Goal: Navigation & Orientation: Find specific page/section

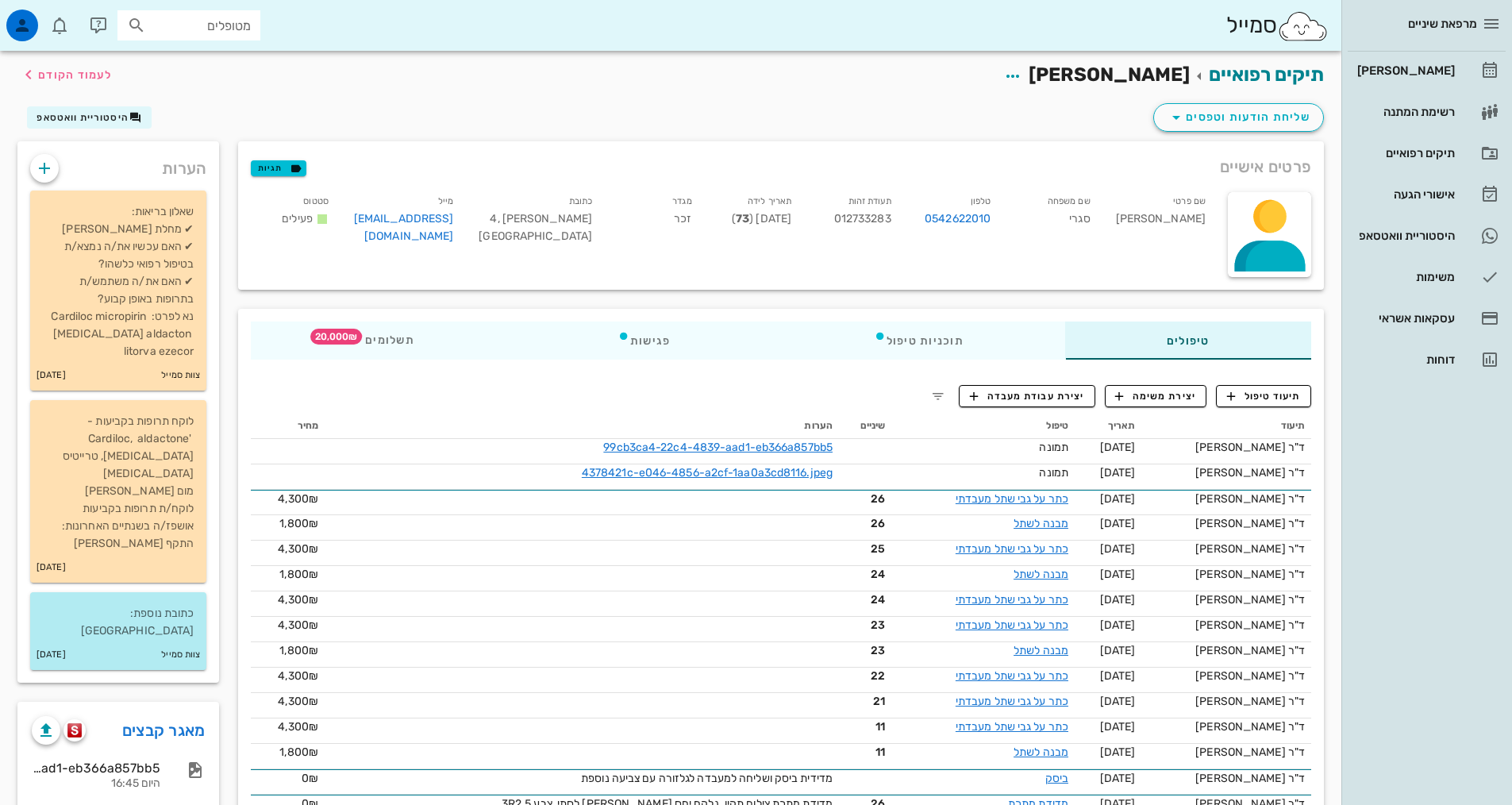
scroll to position [635, 0]
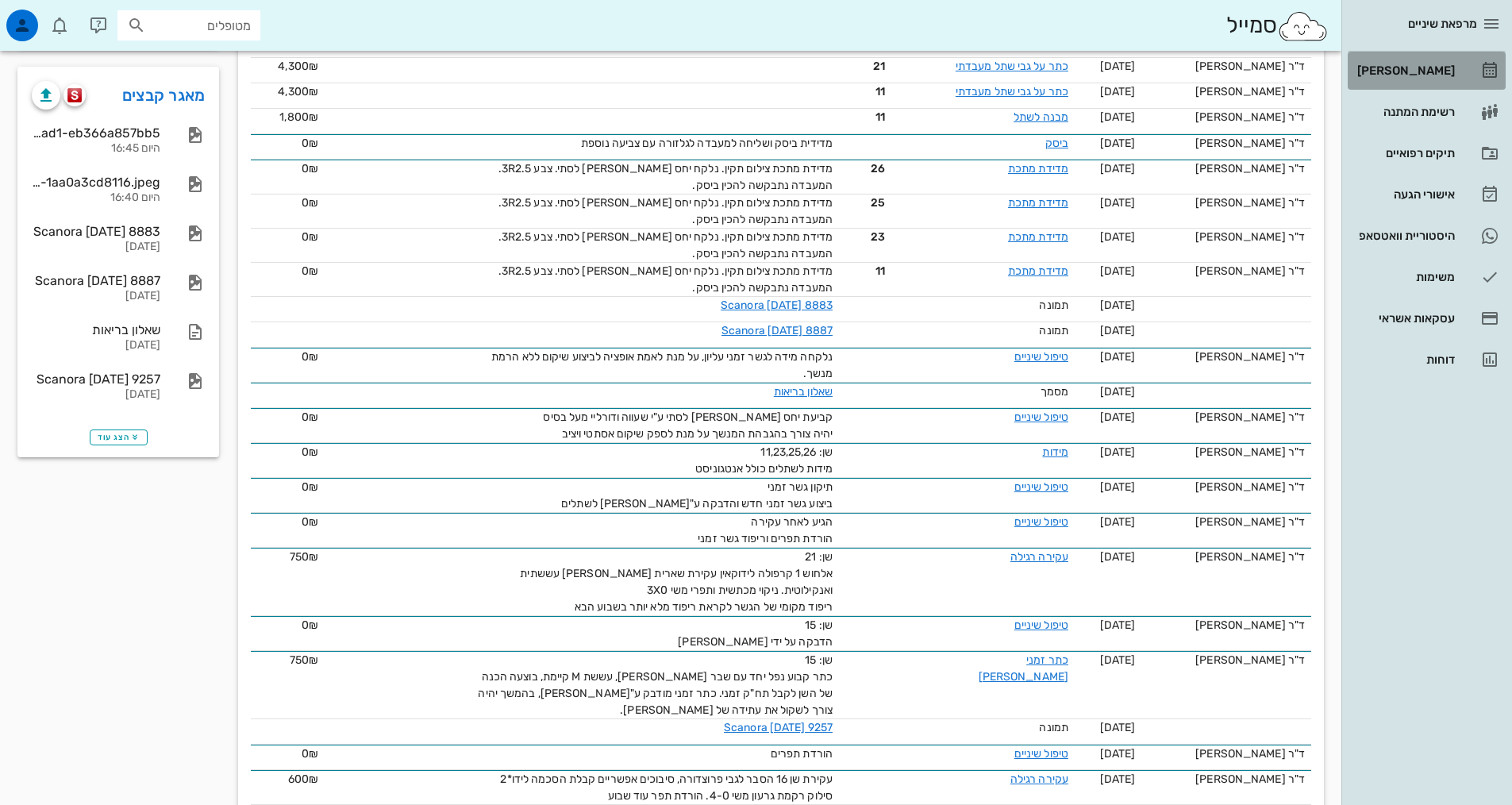
click at [1430, 77] on div "[PERSON_NAME]" at bounding box center [1404, 71] width 101 height 13
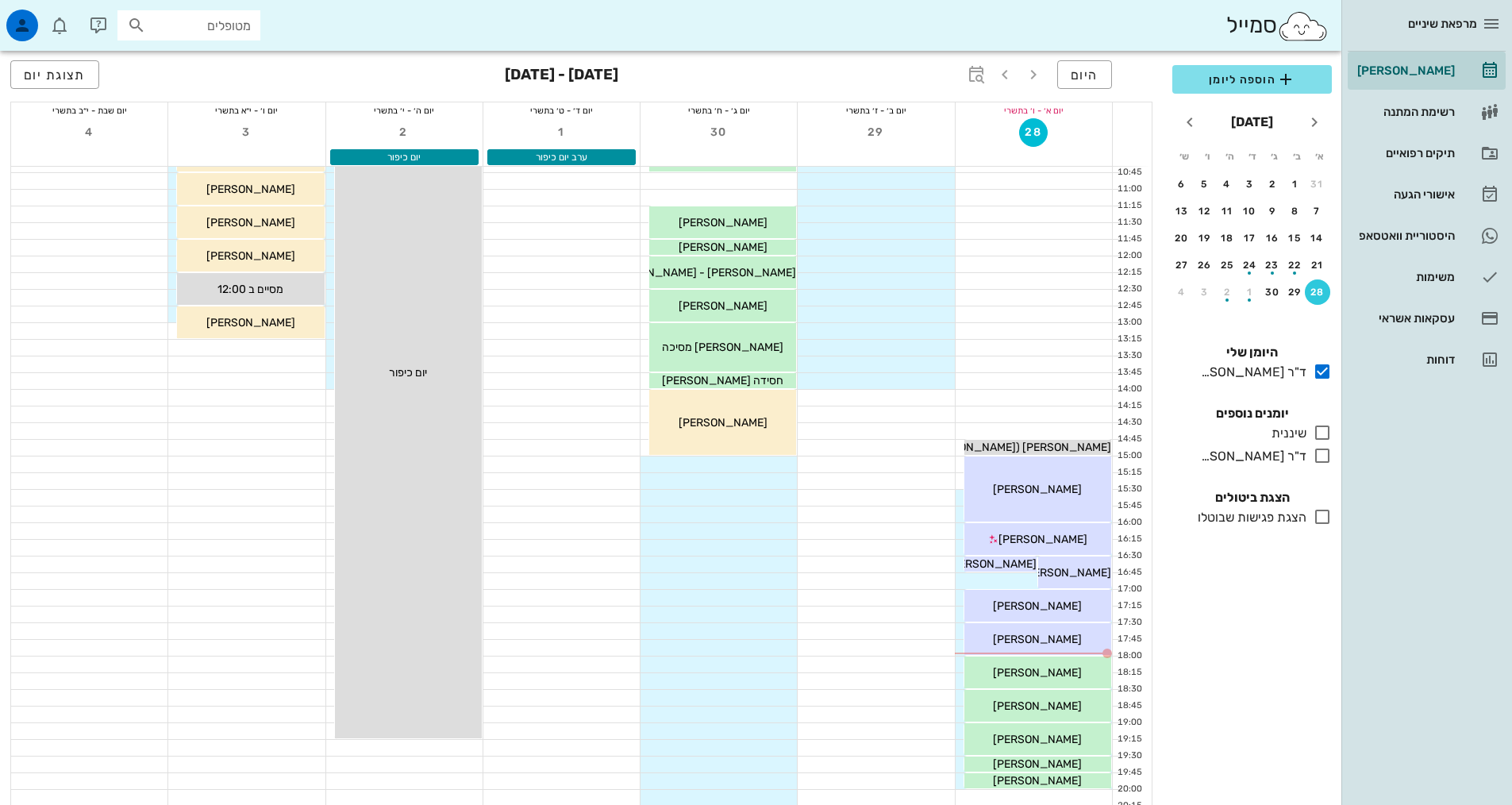
scroll to position [479, 0]
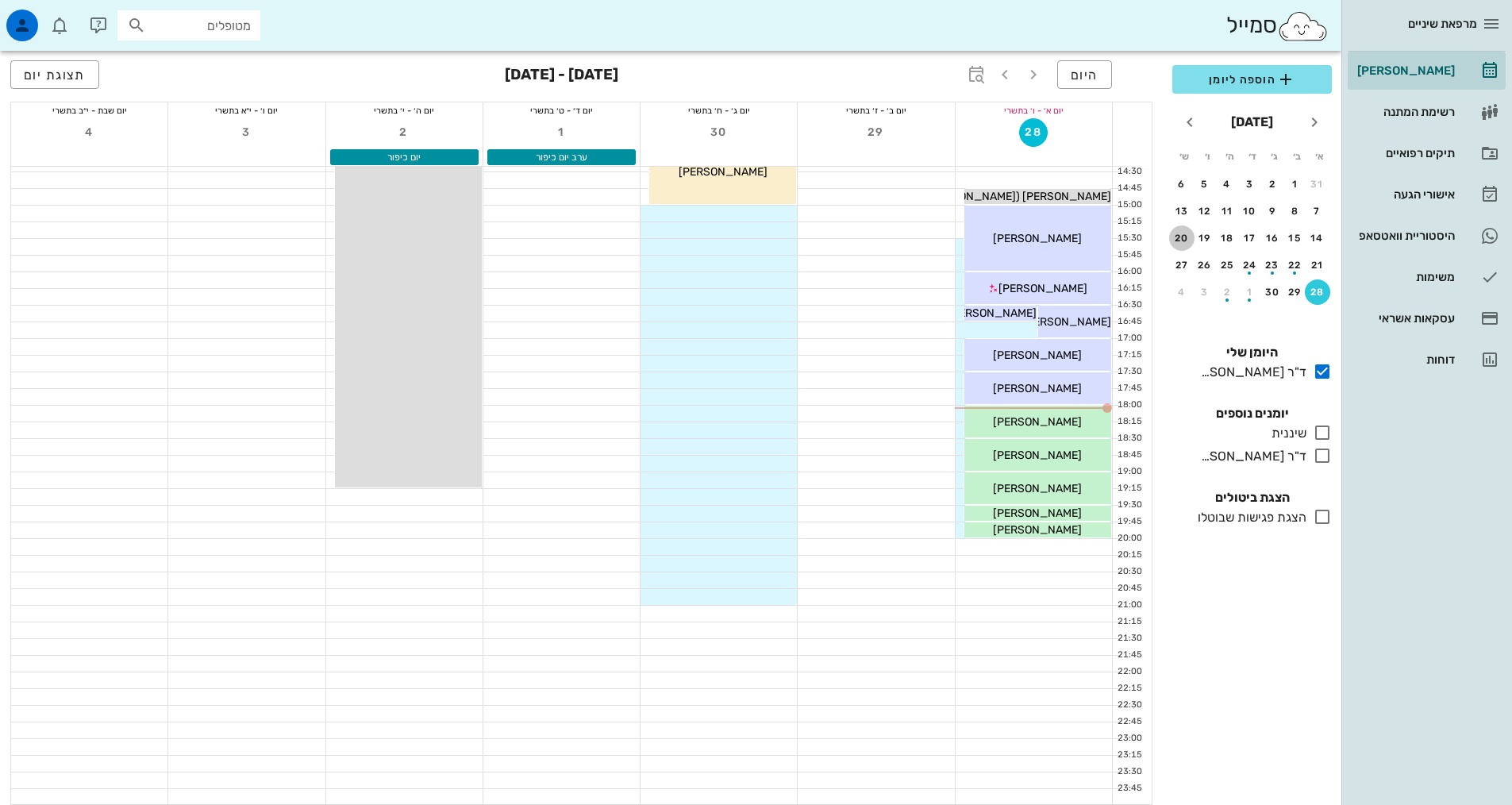
click at [1185, 240] on div "20" at bounding box center [1182, 238] width 26 height 11
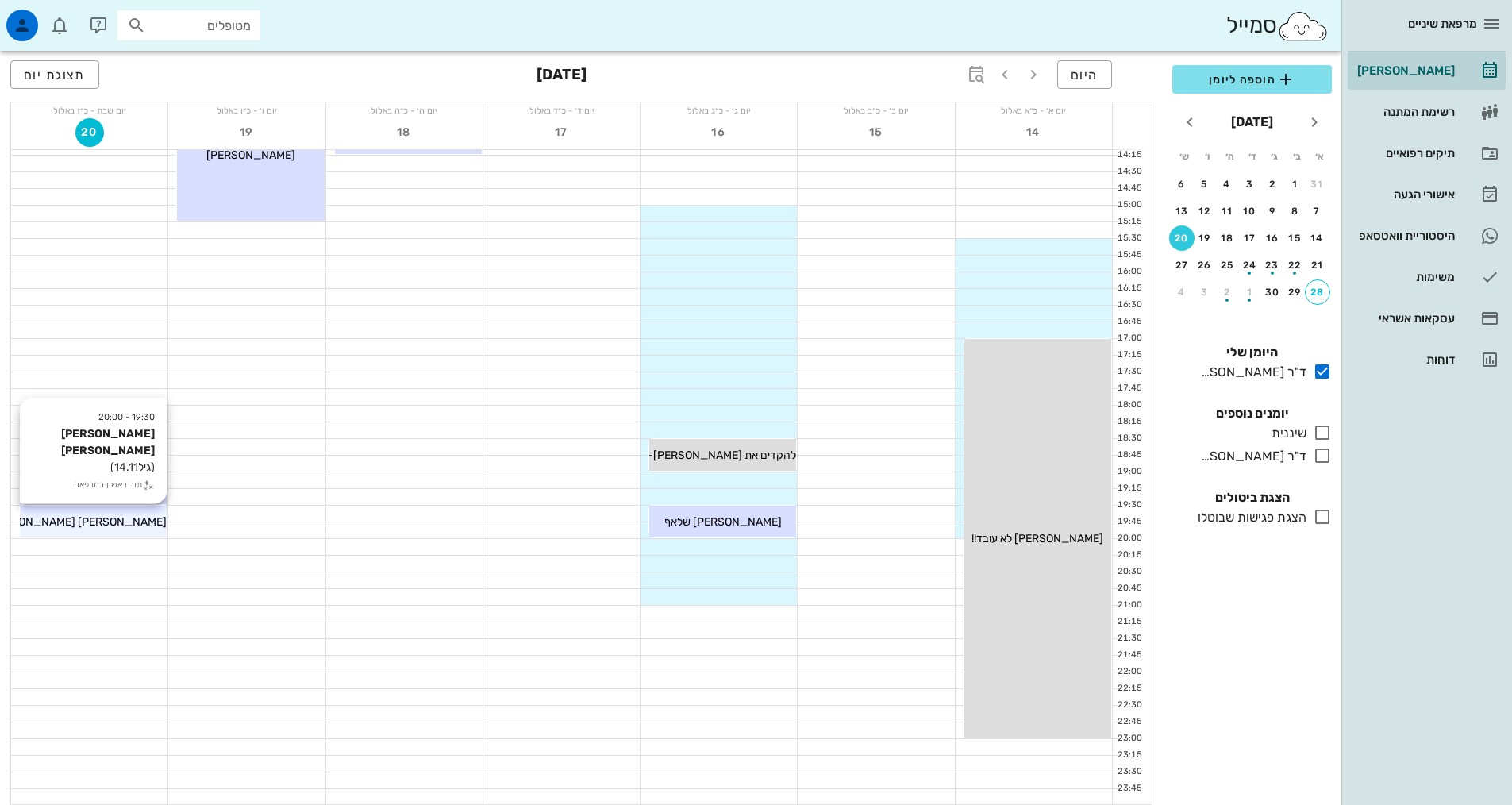
click at [99, 522] on span "[PERSON_NAME] [PERSON_NAME]" at bounding box center [77, 521] width 181 height 14
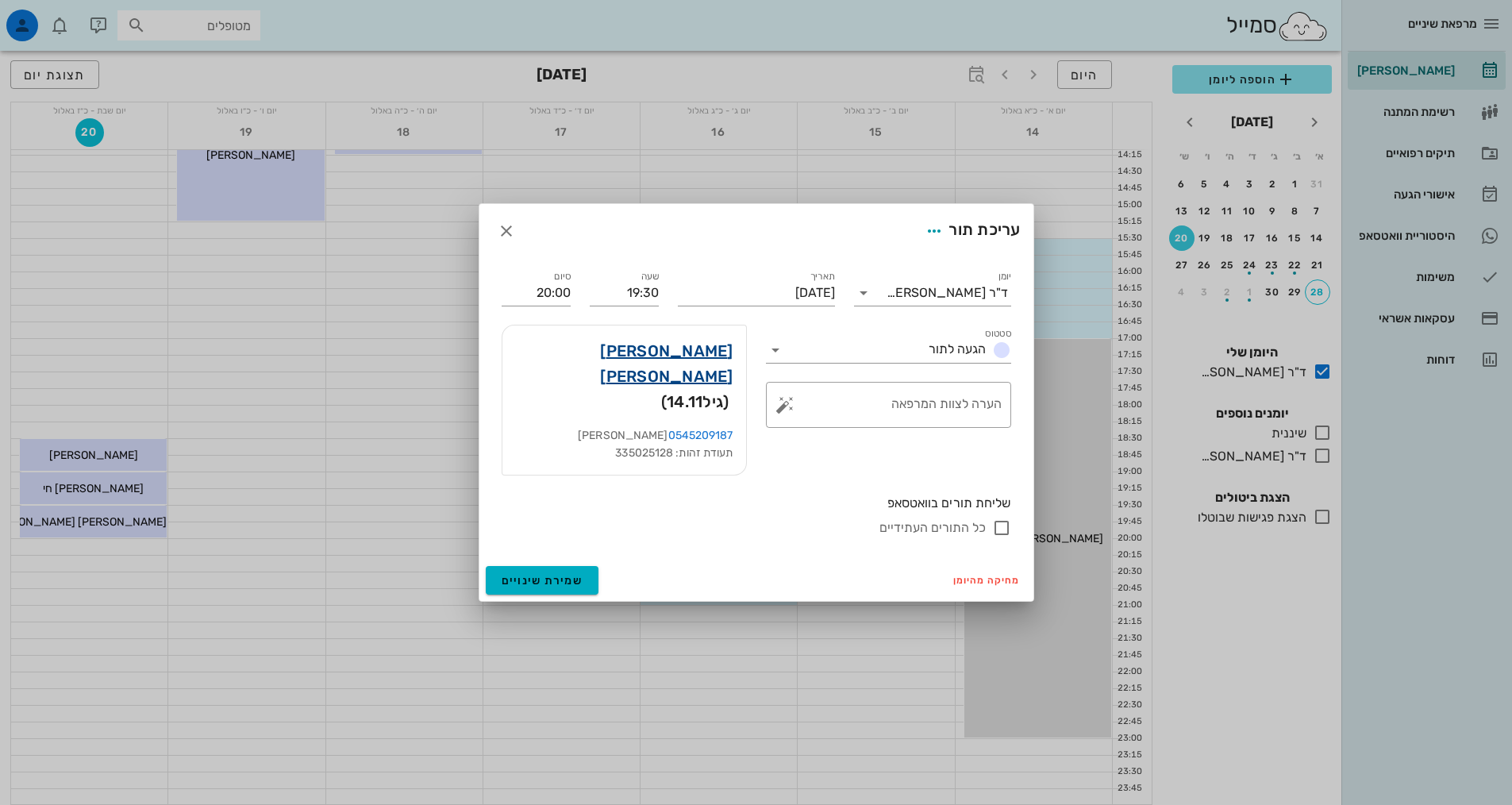
click at [691, 379] on link "[PERSON_NAME] [PERSON_NAME]" at bounding box center [624, 364] width 218 height 51
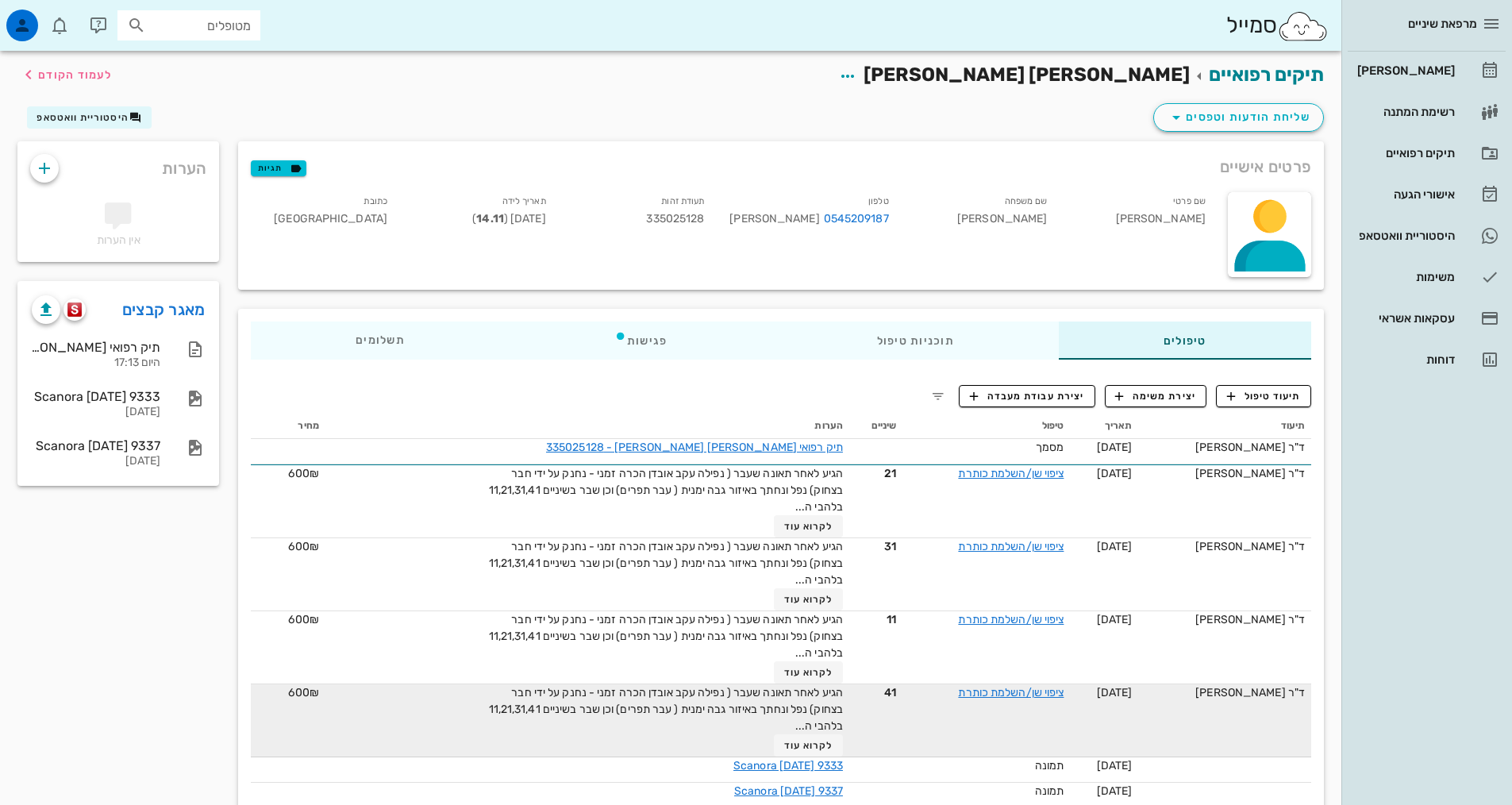
scroll to position [41, 0]
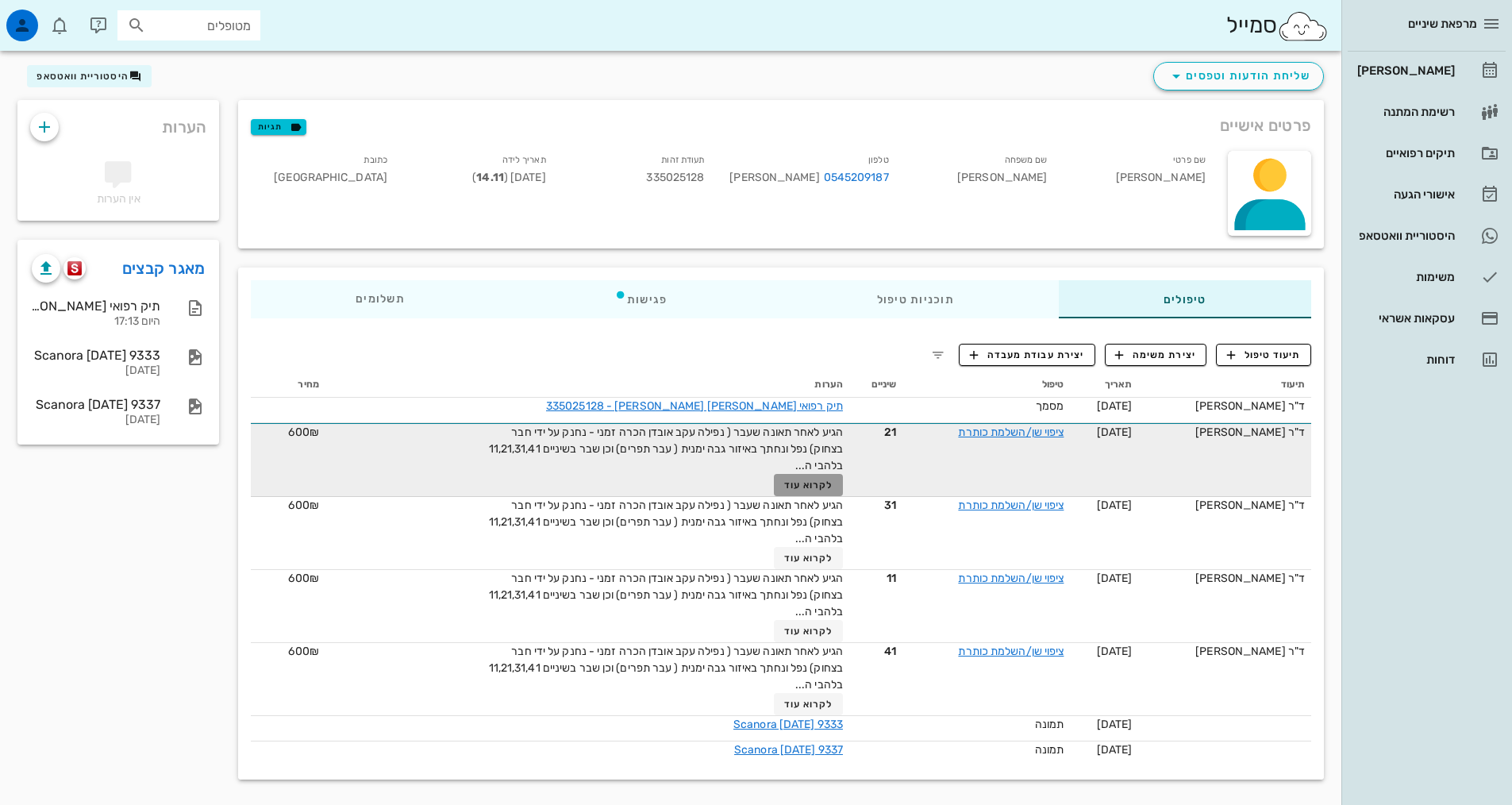
click at [803, 484] on span "לקרוא עוד" at bounding box center [809, 485] width 49 height 11
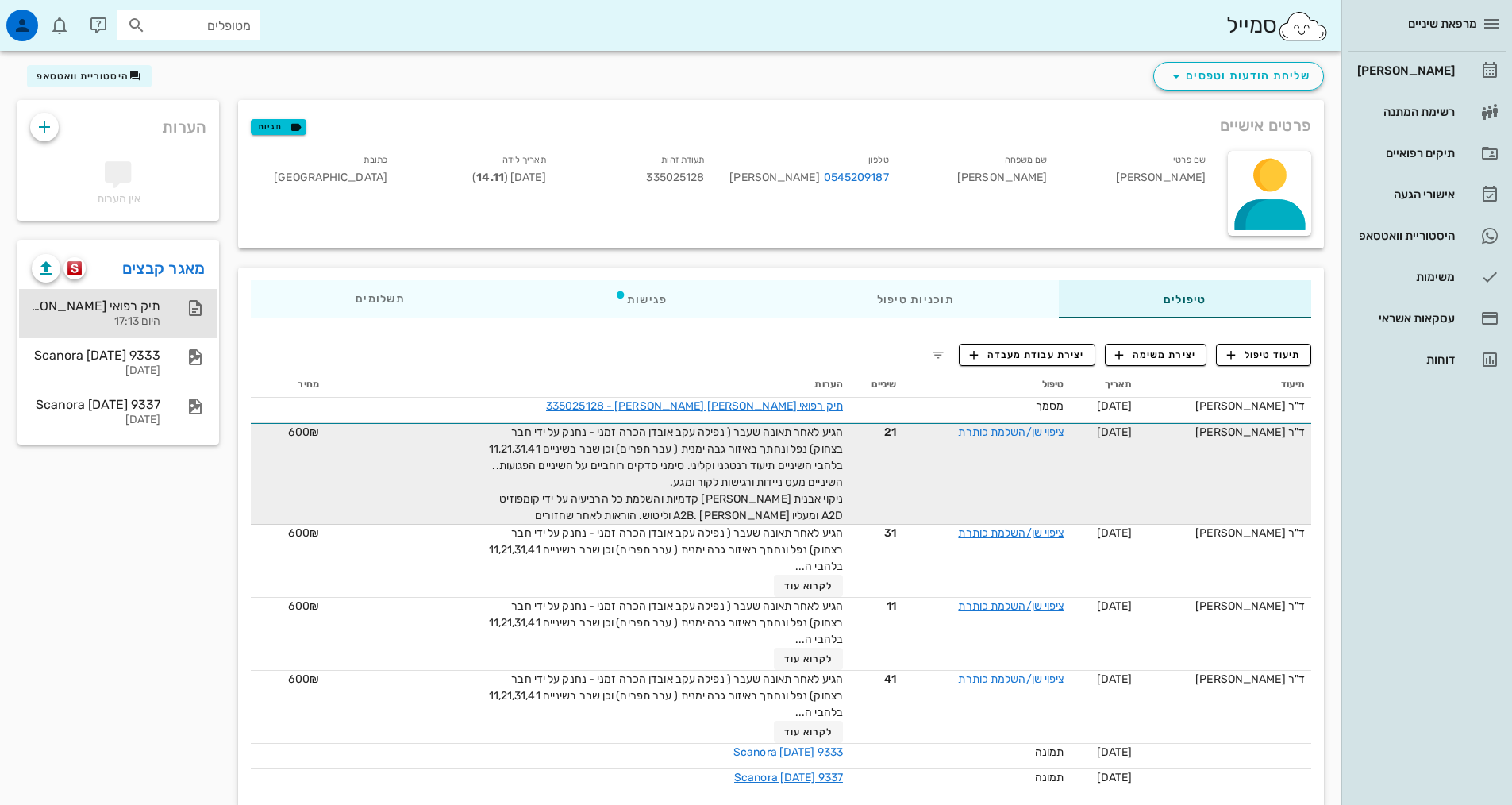
click at [126, 315] on div "היום 17:13" at bounding box center [96, 322] width 129 height 14
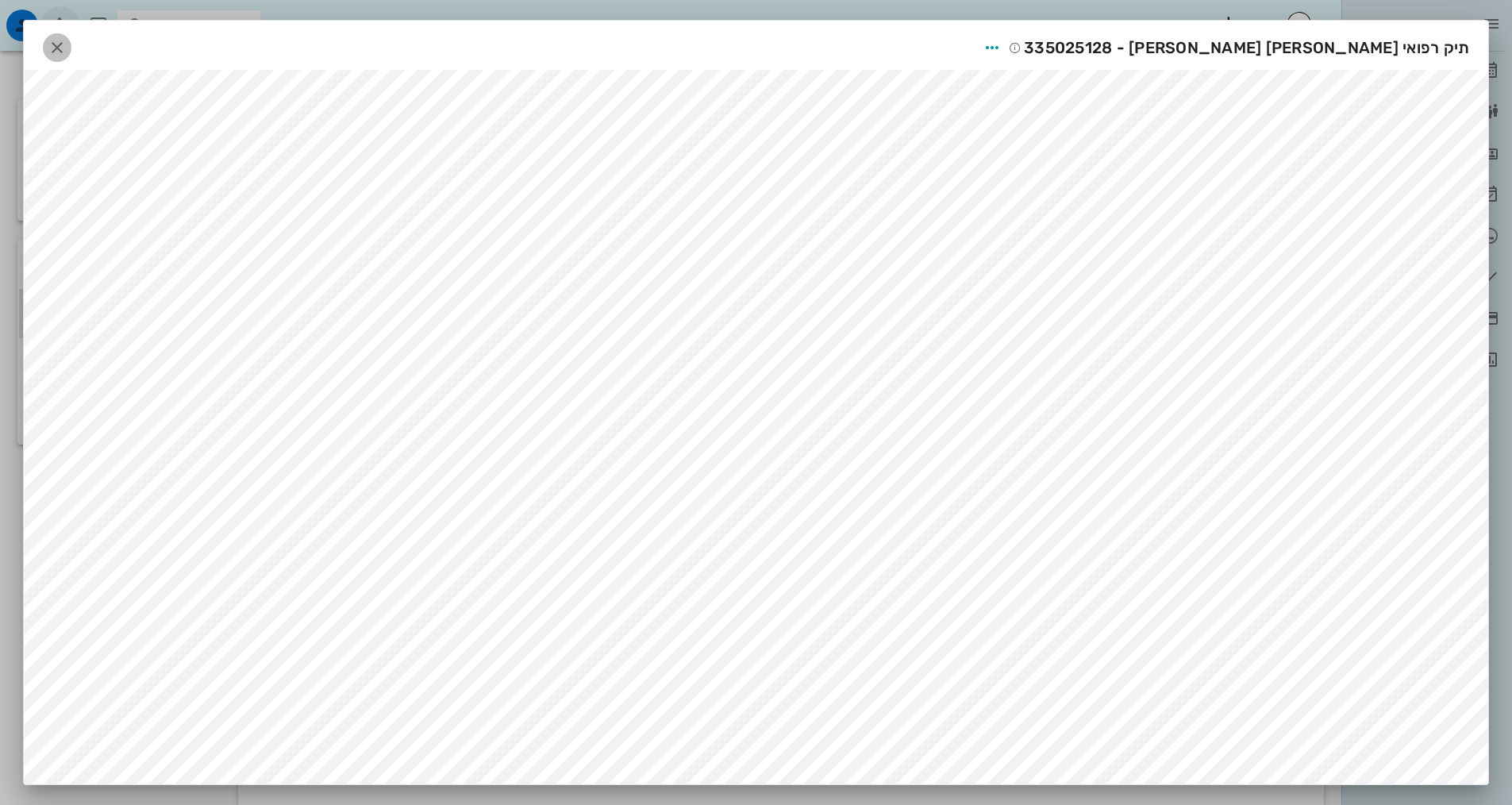
click at [65, 44] on icon "button" at bounding box center [57, 47] width 19 height 19
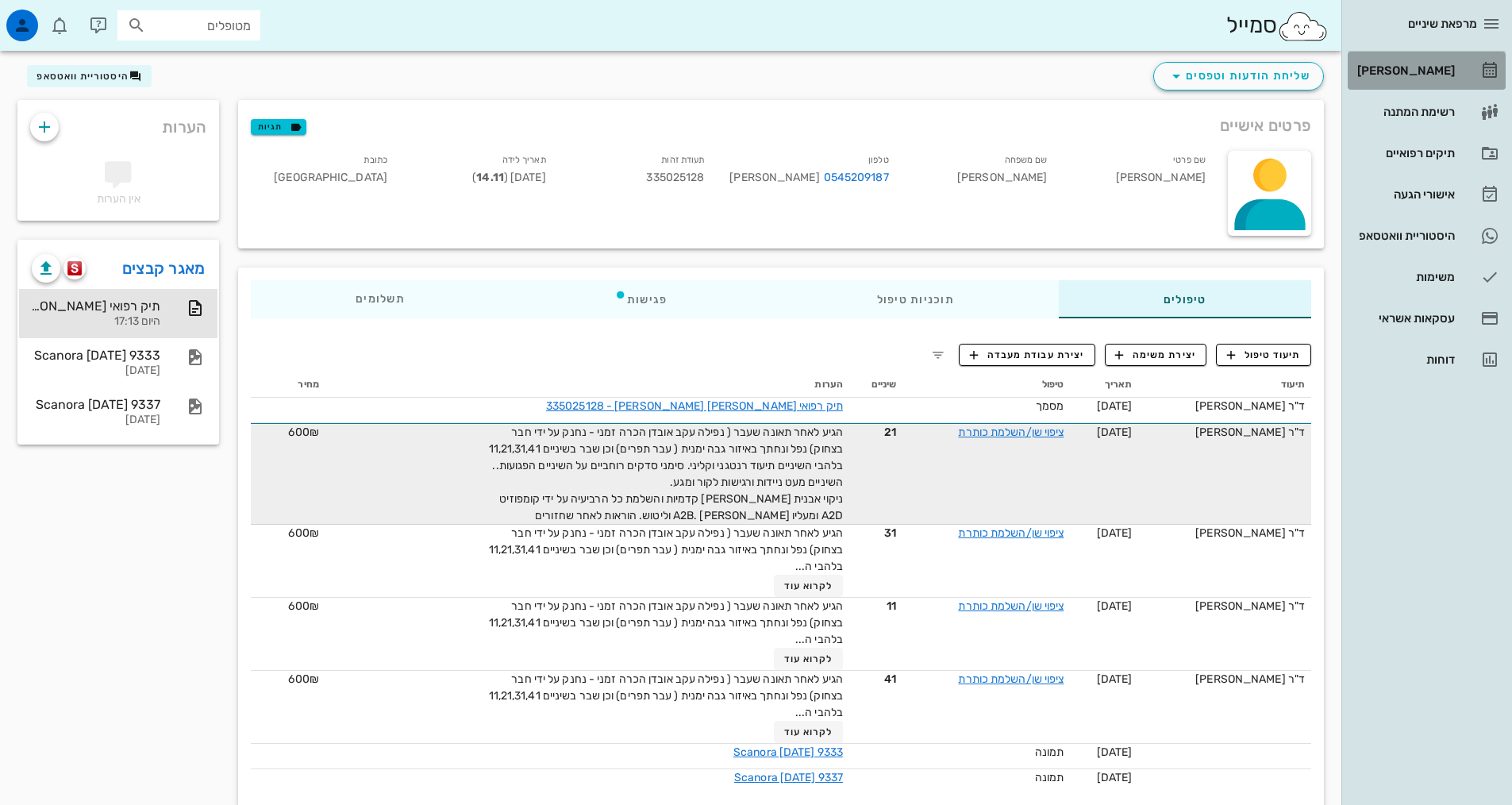
click at [1445, 67] on div "[PERSON_NAME]" at bounding box center [1404, 71] width 101 height 13
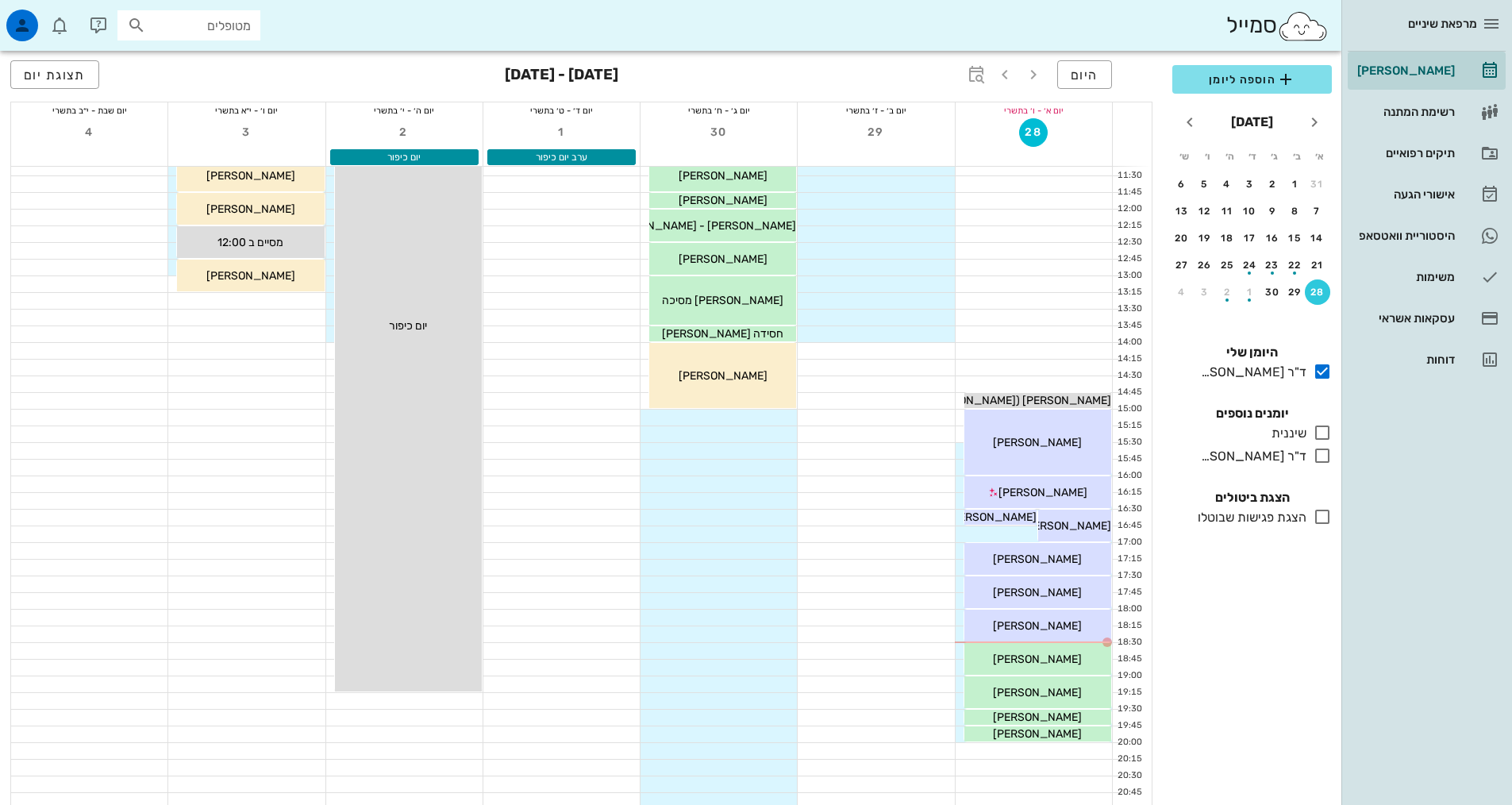
scroll to position [479, 0]
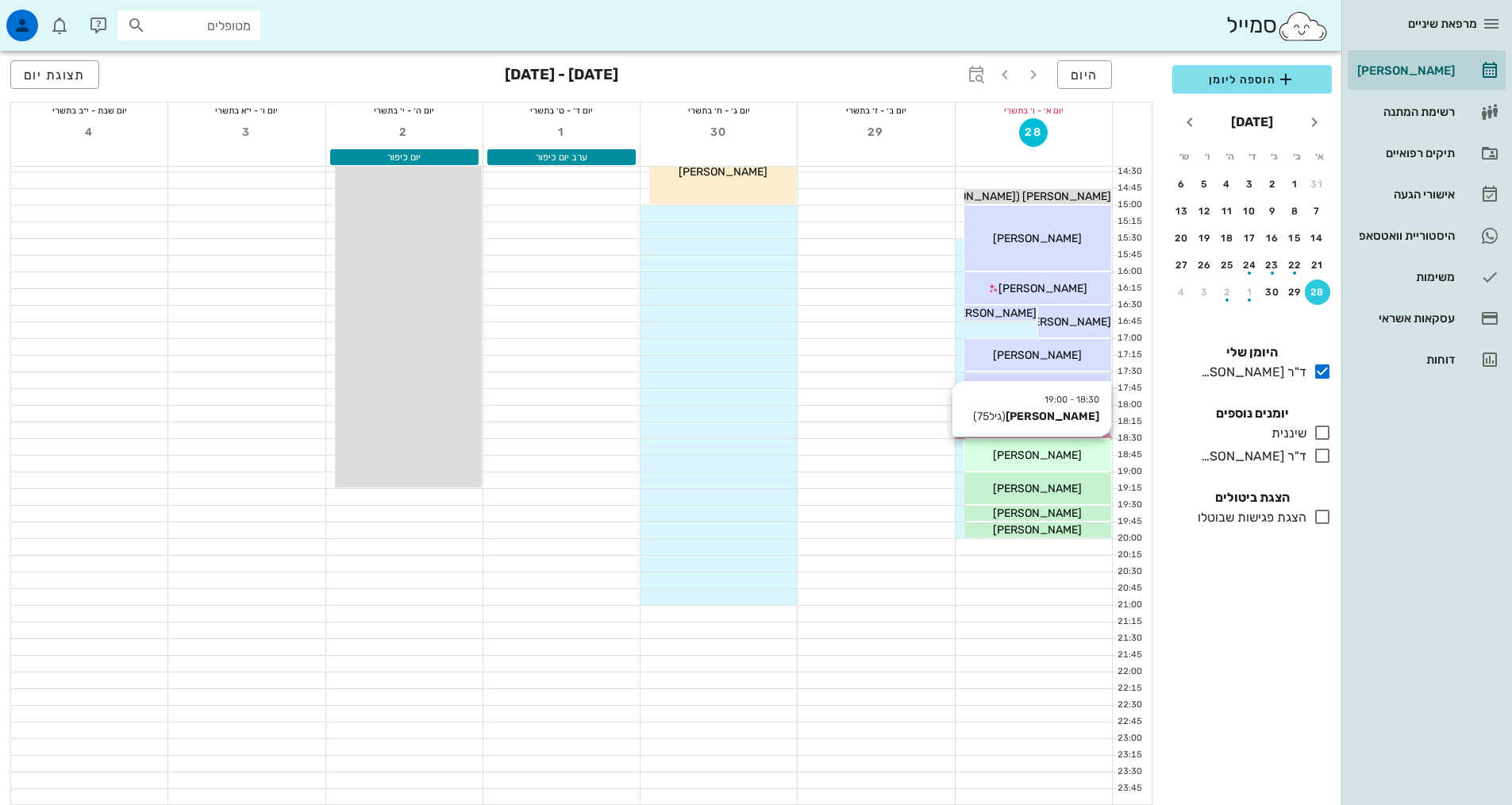
click at [1062, 461] on span "[PERSON_NAME]" at bounding box center [1038, 455] width 89 height 14
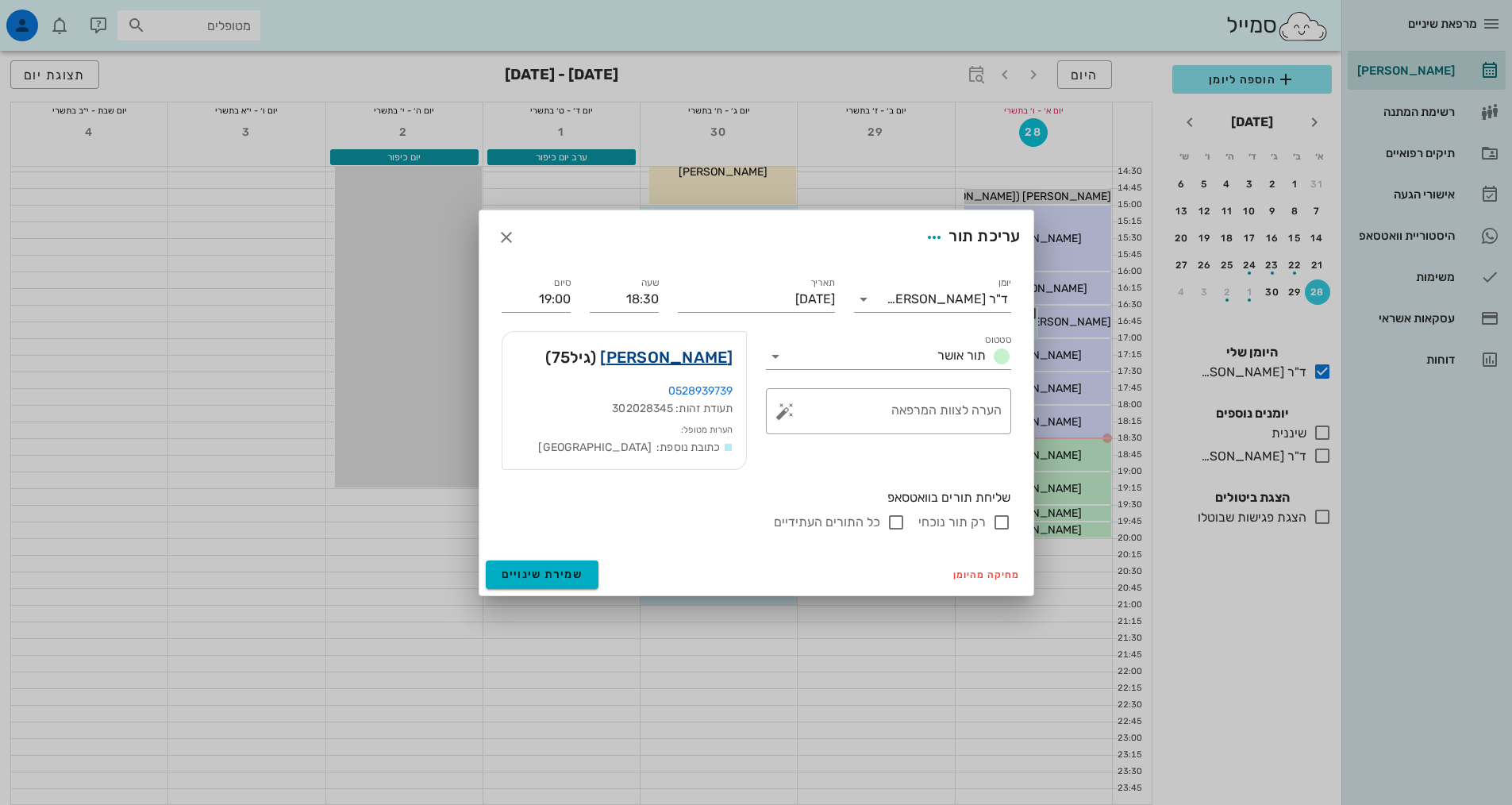
click at [694, 356] on link "[PERSON_NAME]" at bounding box center [666, 357] width 132 height 26
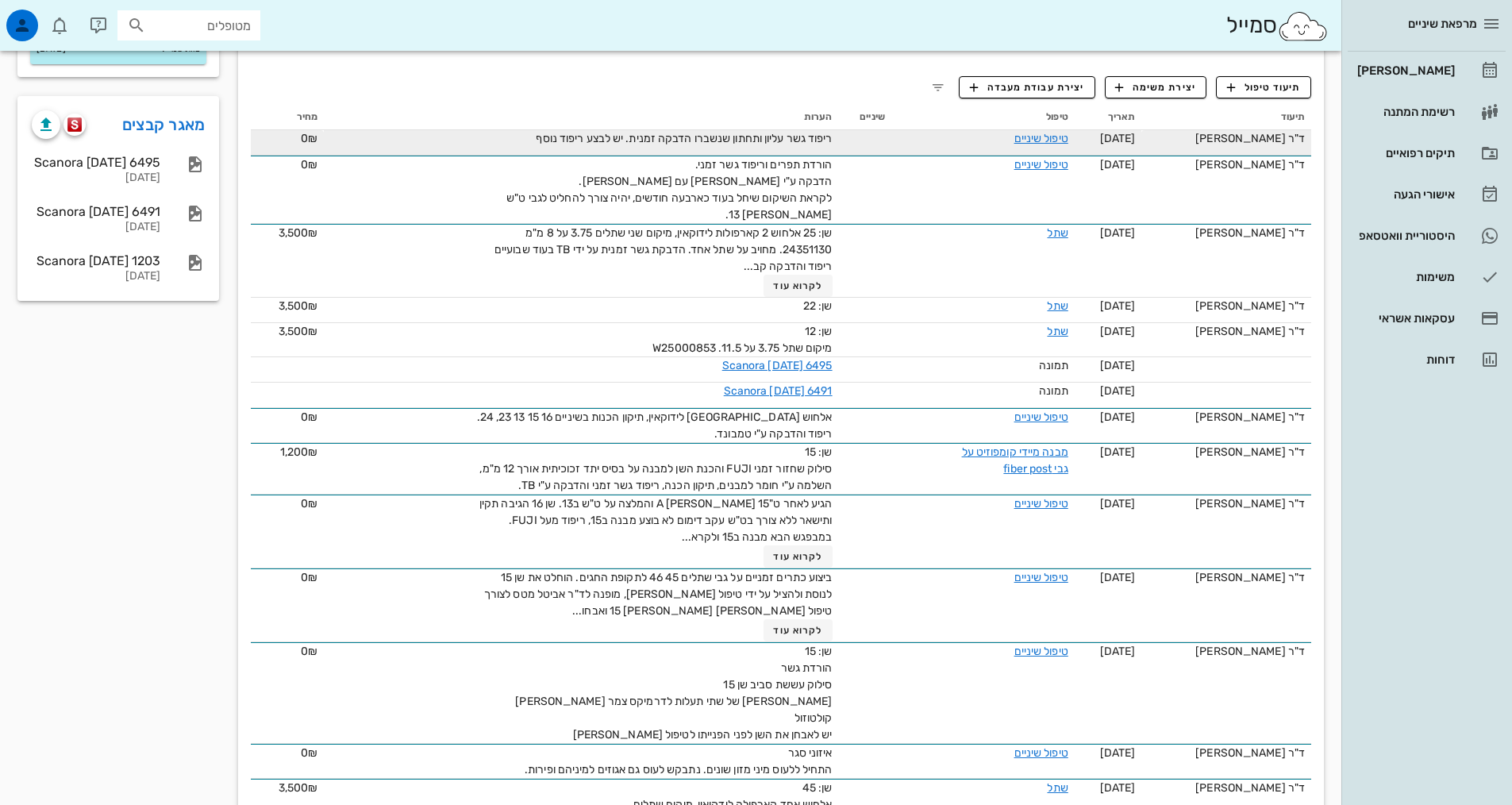
scroll to position [317, 0]
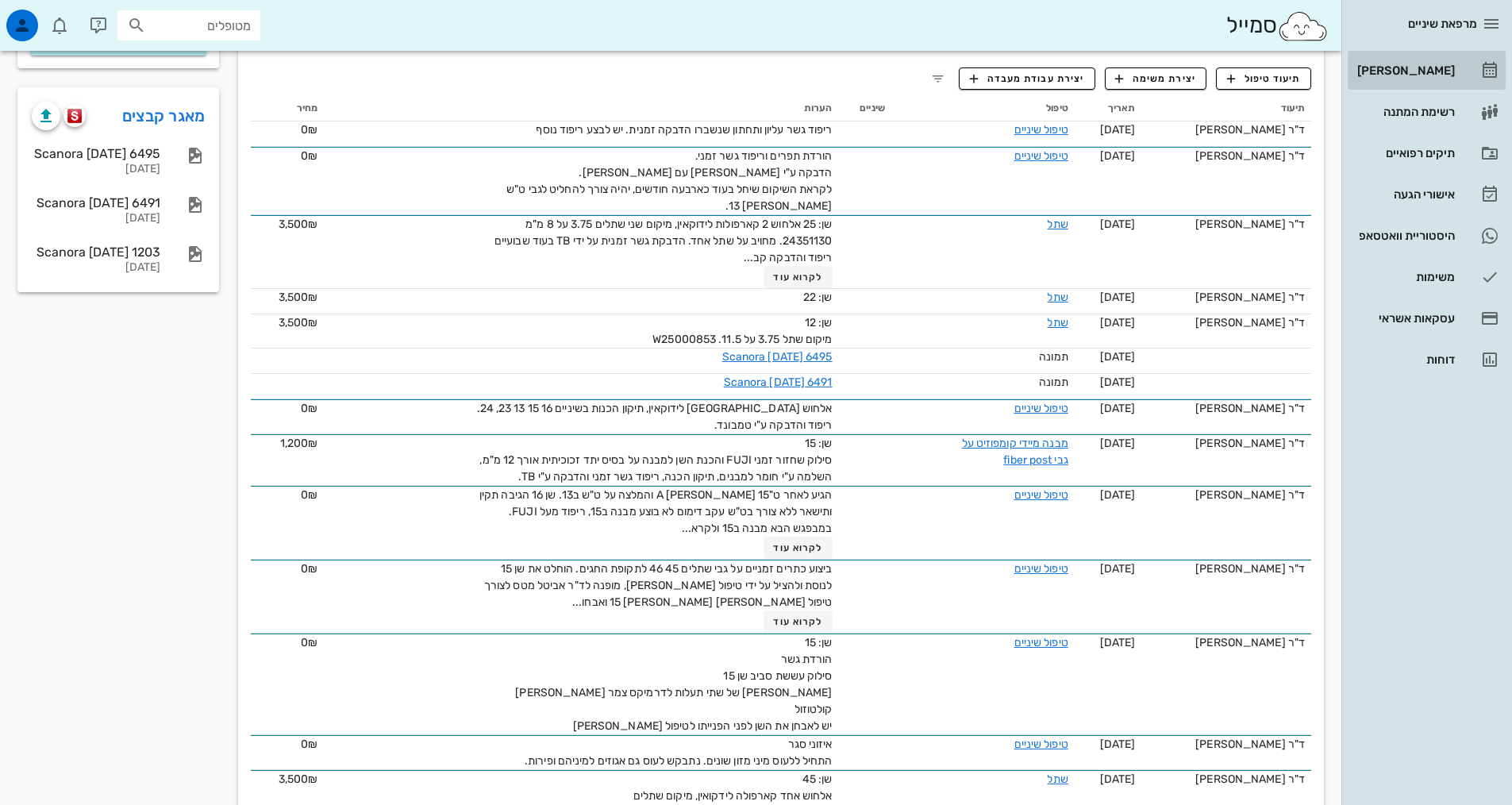
click at [1408, 66] on div "[PERSON_NAME]" at bounding box center [1404, 71] width 101 height 13
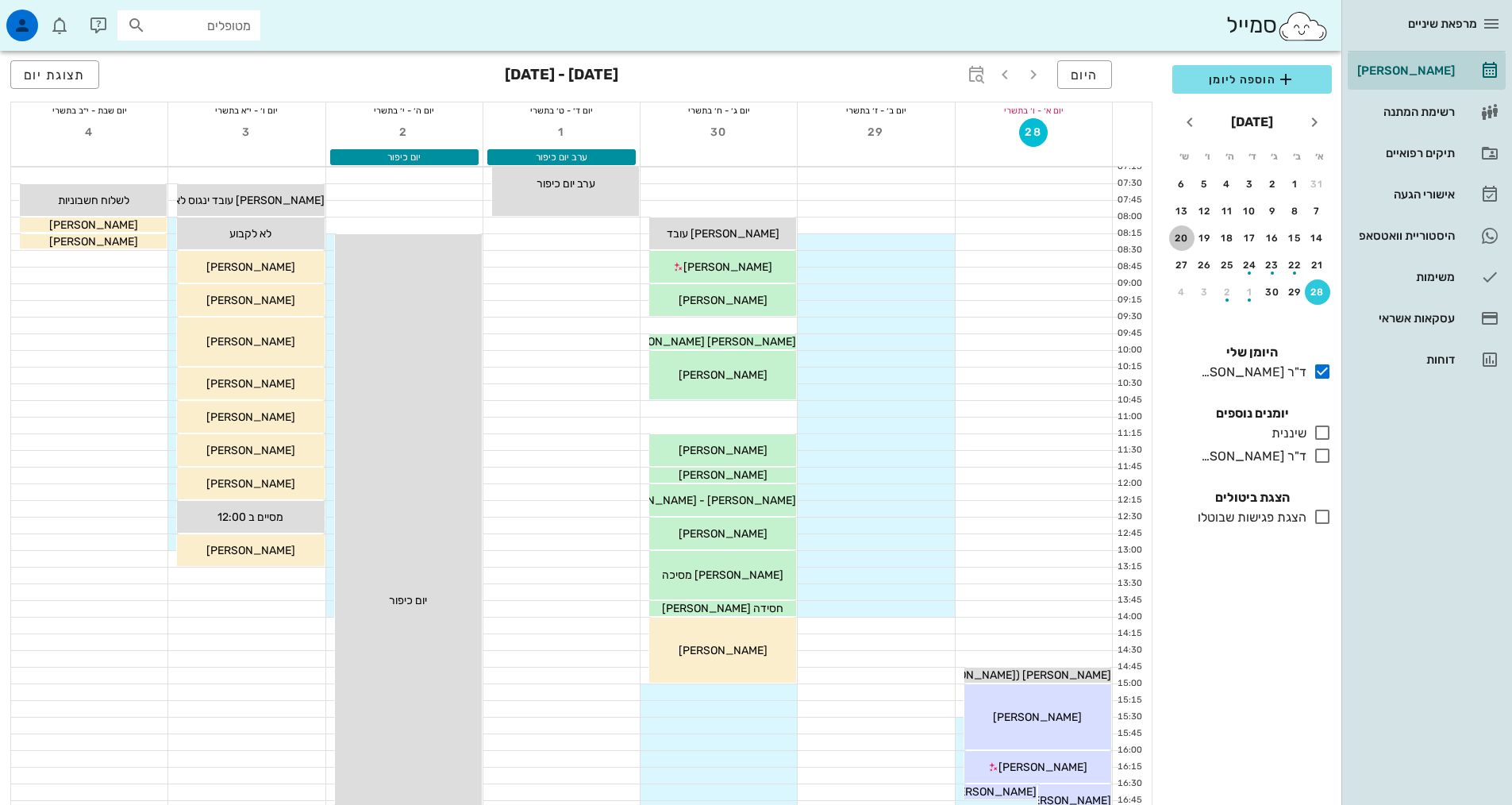
click at [1181, 234] on div "20" at bounding box center [1182, 238] width 26 height 11
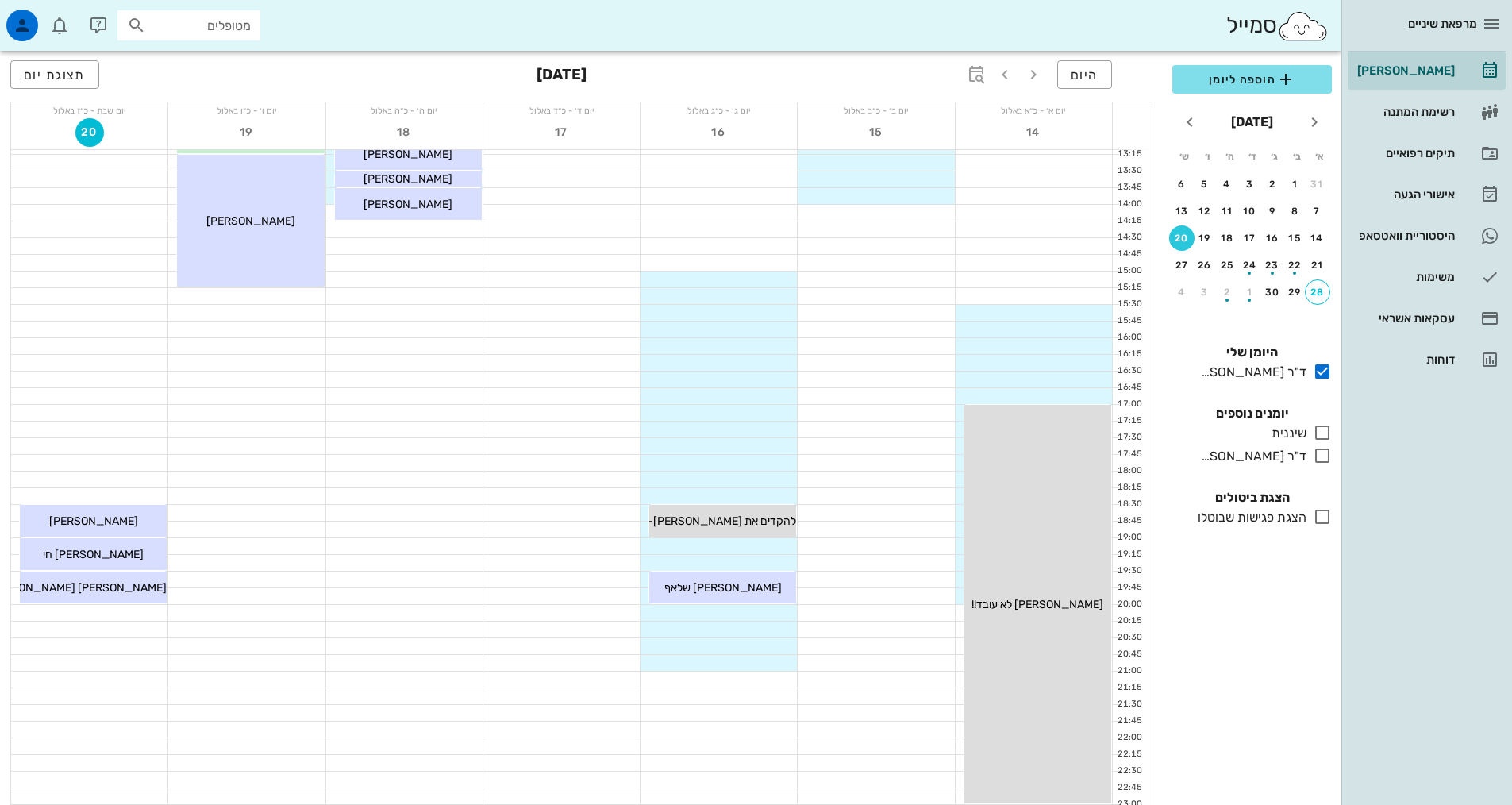
scroll to position [476, 0]
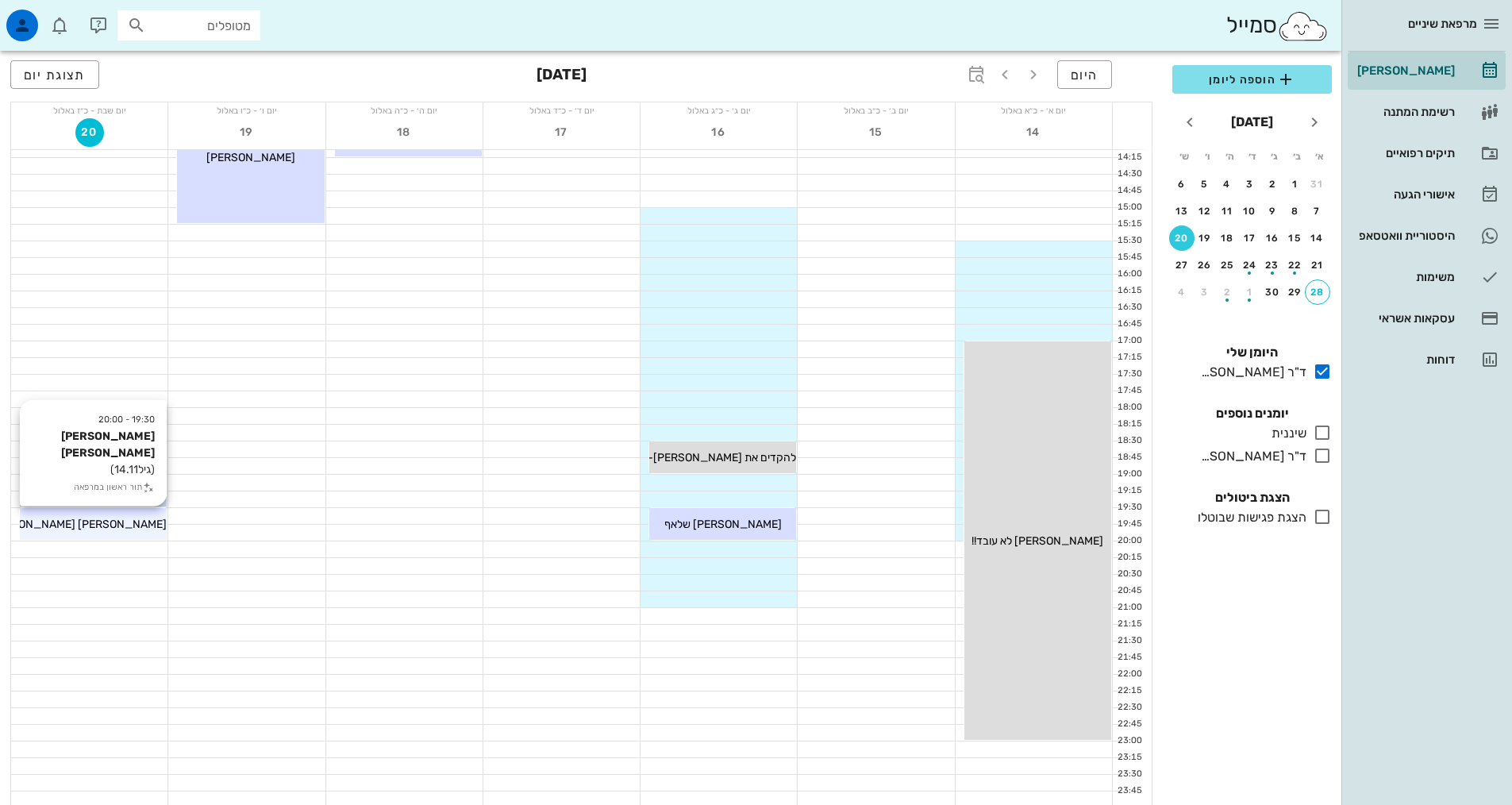
click at [127, 527] on div "[PERSON_NAME] [PERSON_NAME]" at bounding box center [93, 524] width 147 height 16
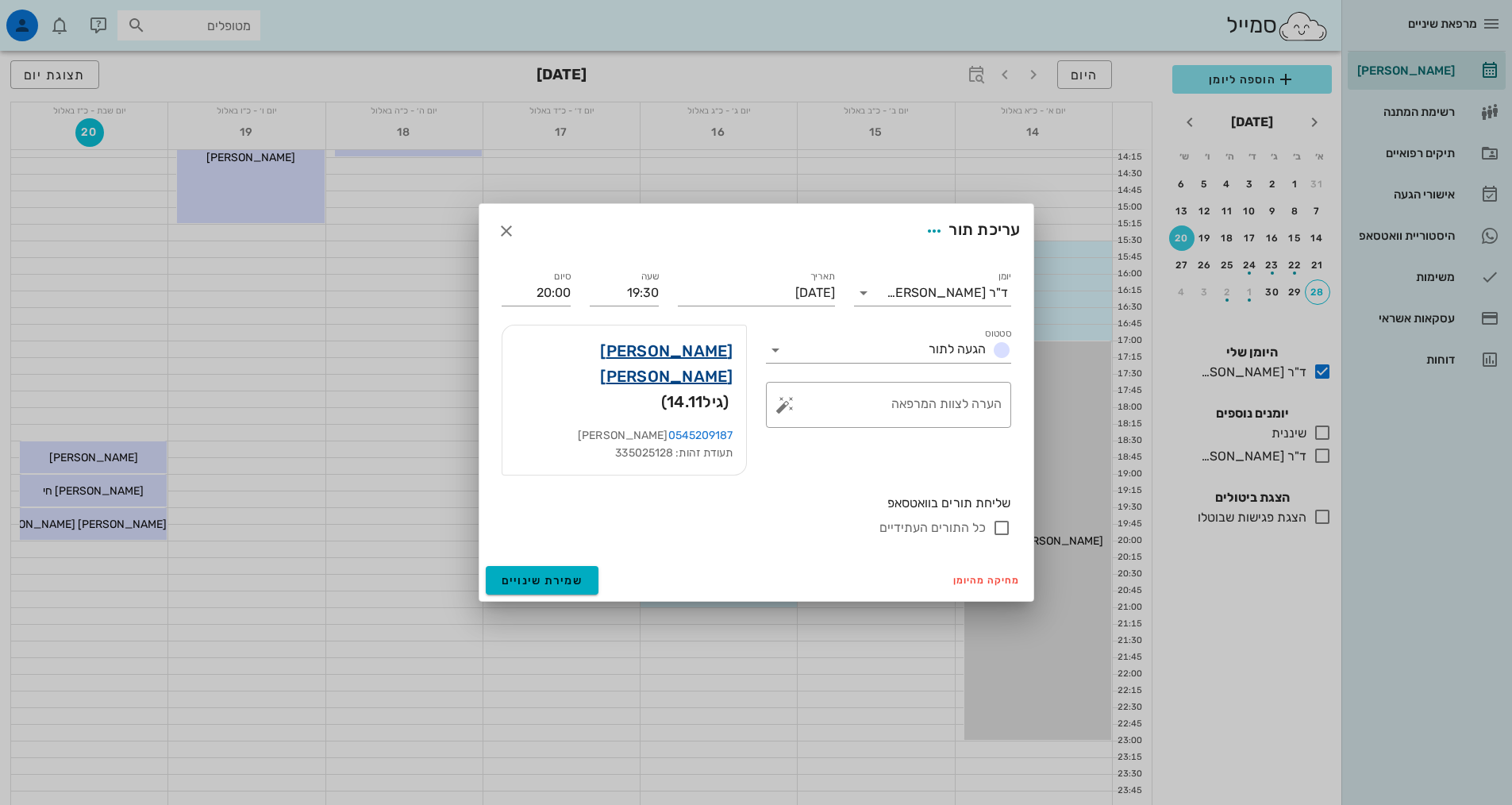
click at [697, 376] on link "[PERSON_NAME] [PERSON_NAME]" at bounding box center [624, 364] width 218 height 51
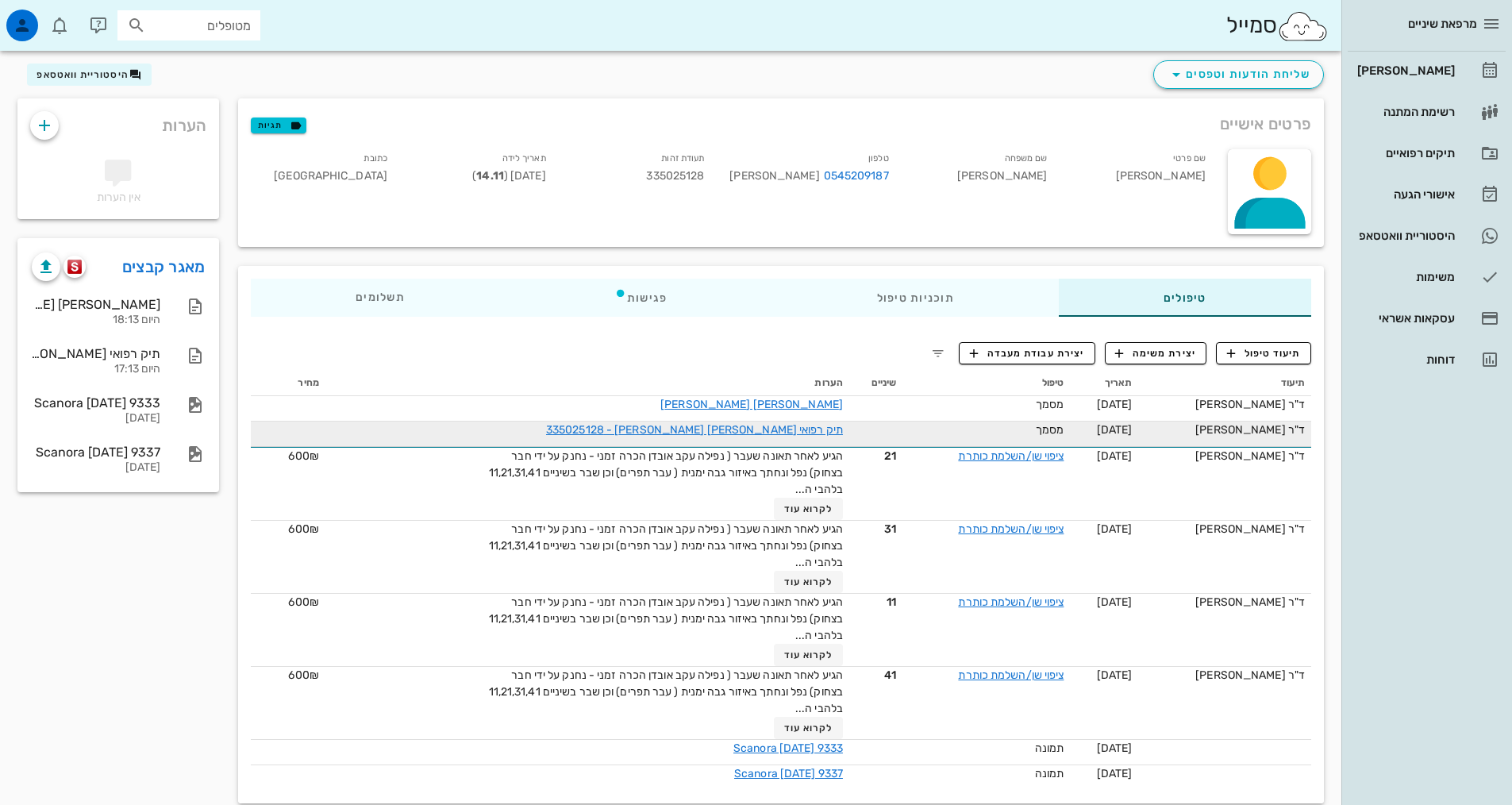
scroll to position [67, 0]
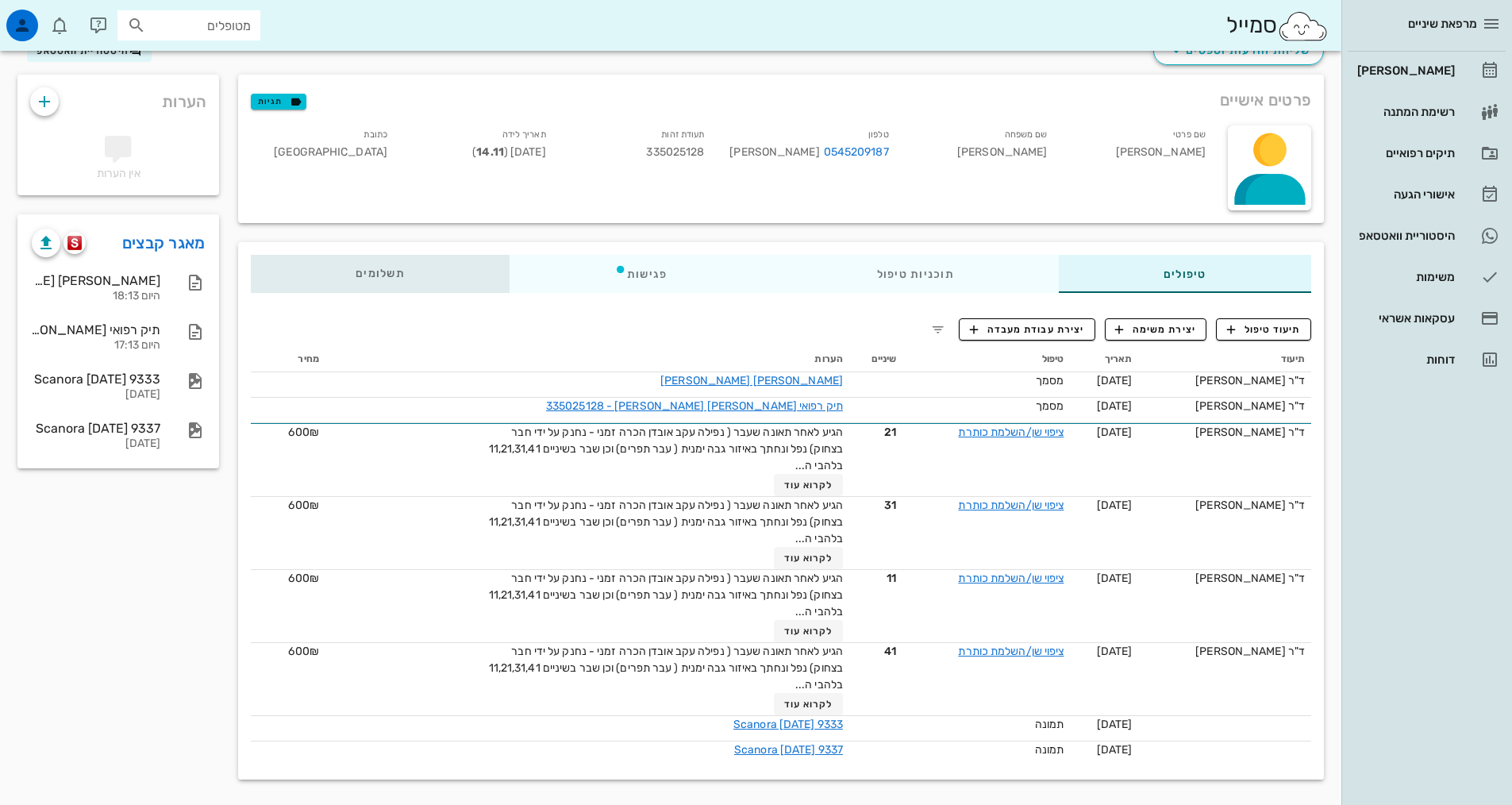
click at [383, 273] on span "תשלומים 0₪" at bounding box center [380, 273] width 49 height 11
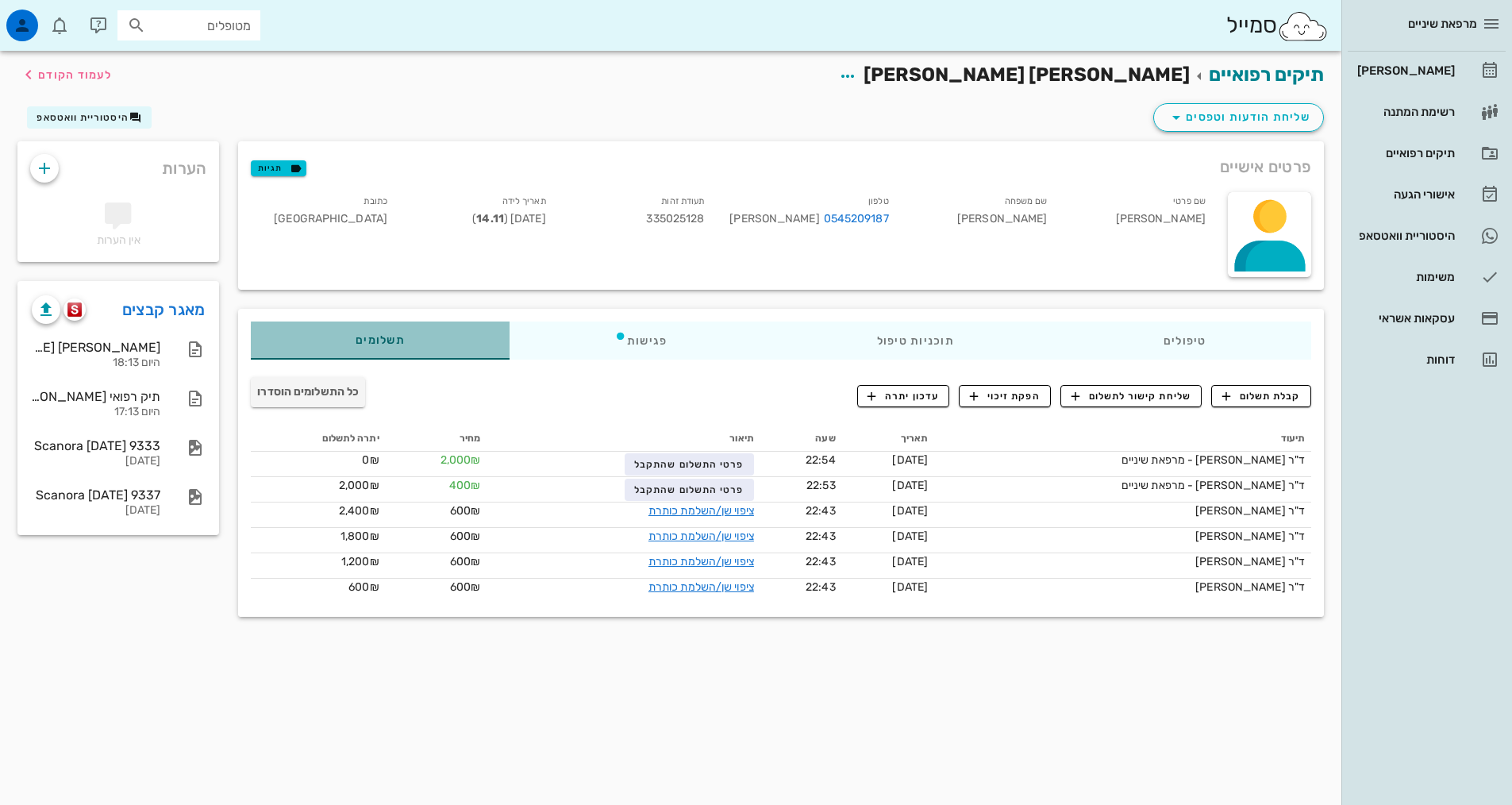
scroll to position [0, 0]
